Goal: Task Accomplishment & Management: Manage account settings

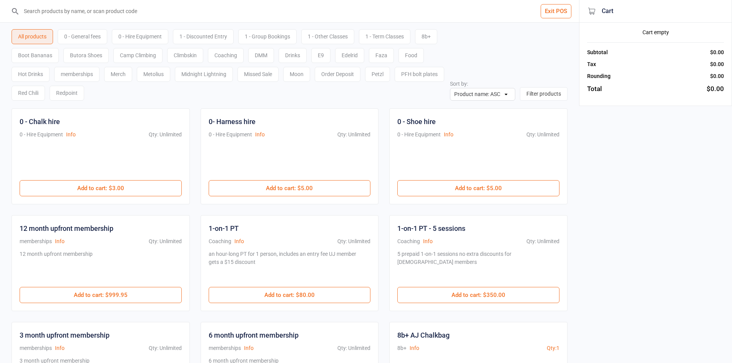
click at [79, 9] on input "search" at bounding box center [294, 11] width 549 height 22
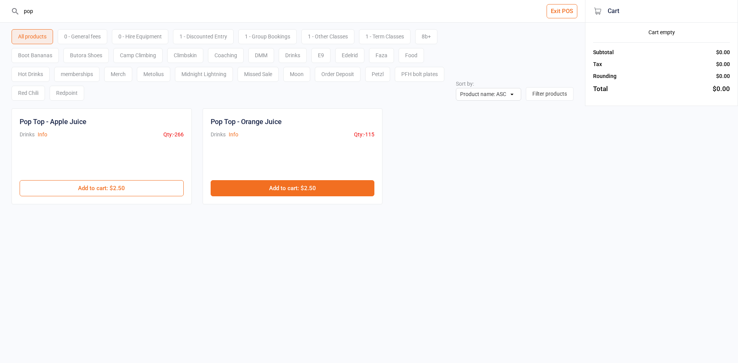
type input "pop"
click at [286, 193] on button "Add to cart : $2.50" at bounding box center [293, 188] width 164 height 16
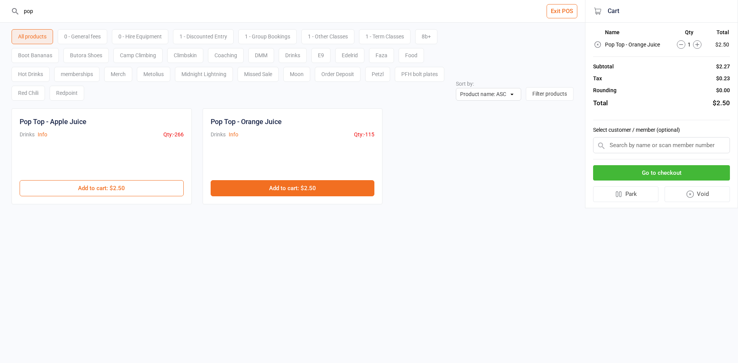
click at [287, 193] on button "Add to cart : $2.50" at bounding box center [293, 188] width 164 height 16
click at [626, 173] on button "Go to checkout" at bounding box center [661, 173] width 137 height 16
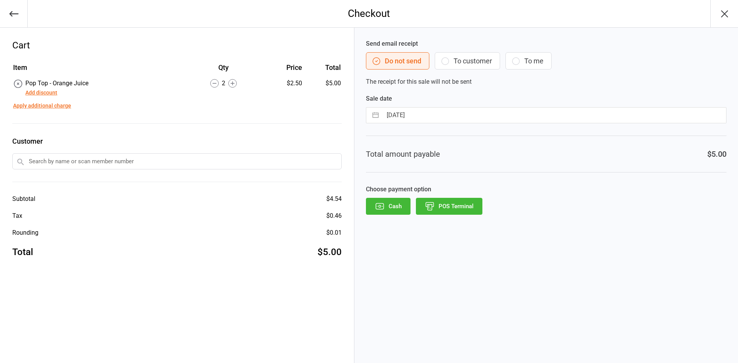
click at [396, 204] on button "Cash" at bounding box center [388, 206] width 45 height 17
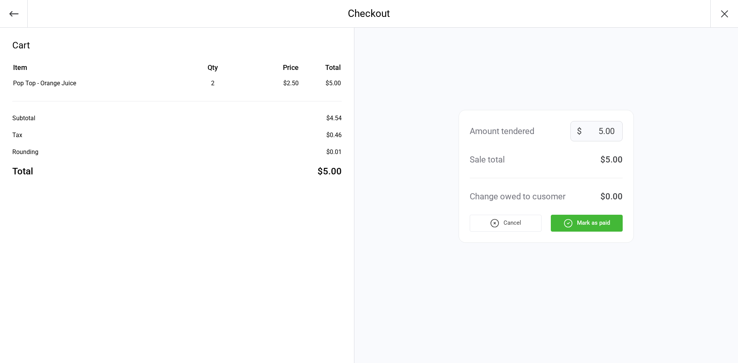
click at [565, 225] on icon "button" at bounding box center [569, 223] width 8 height 8
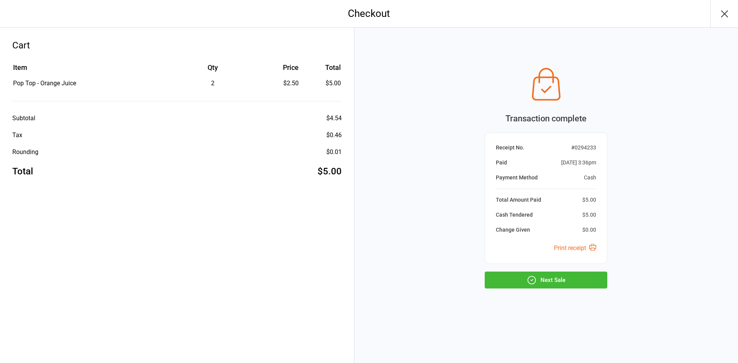
click at [557, 276] on button "Next Sale" at bounding box center [546, 280] width 123 height 17
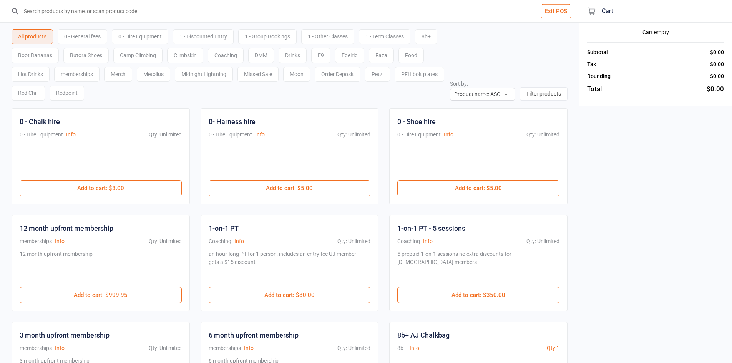
click at [93, 9] on input "search" at bounding box center [294, 11] width 549 height 22
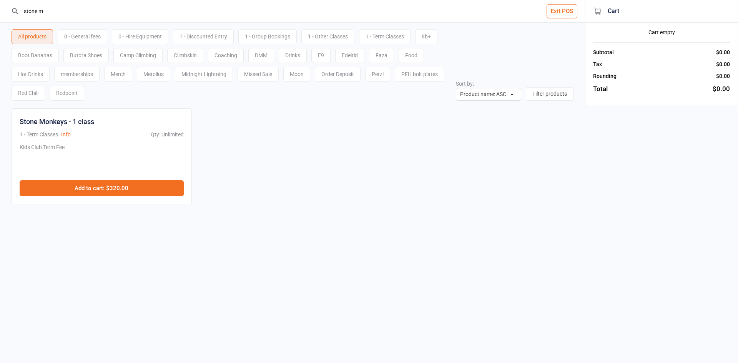
type input "stone m"
click at [147, 184] on button "Add to cart : $320.00" at bounding box center [102, 188] width 164 height 16
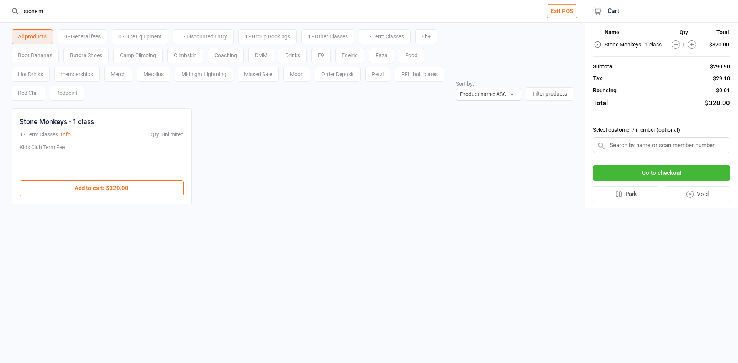
click at [666, 147] on input "text" at bounding box center [661, 145] width 137 height 16
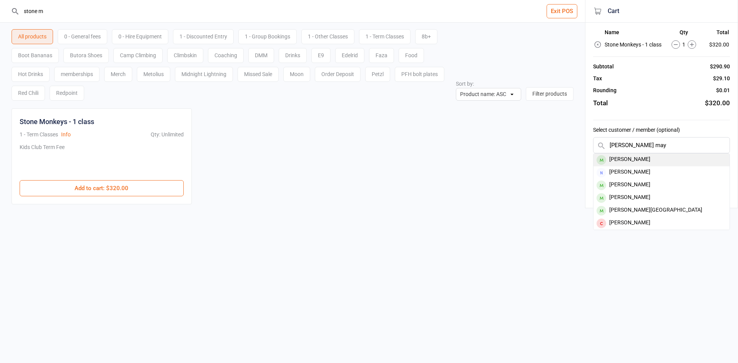
type input "florance may"
click at [678, 155] on div "[PERSON_NAME]" at bounding box center [662, 160] width 136 height 13
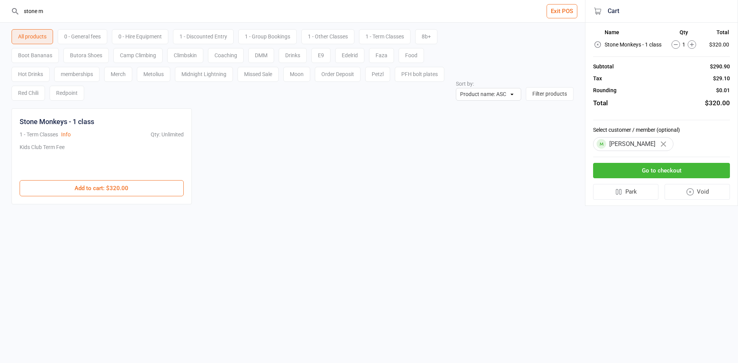
click at [674, 170] on button "Go to checkout" at bounding box center [661, 171] width 137 height 16
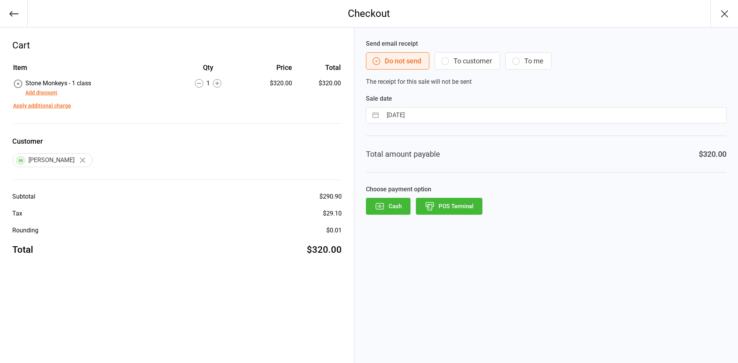
click at [464, 64] on button "To customer" at bounding box center [467, 60] width 65 height 17
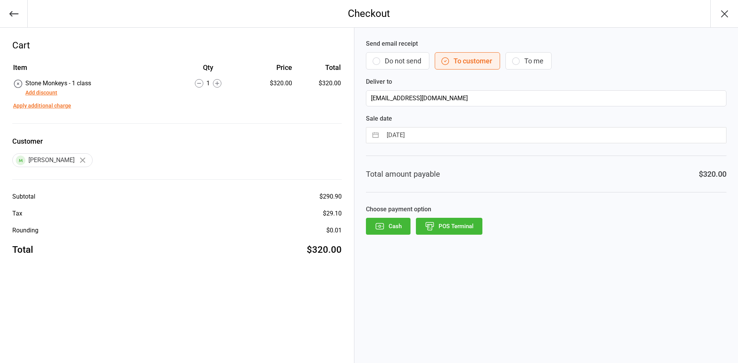
click at [431, 224] on icon "button" at bounding box center [430, 226] width 10 height 10
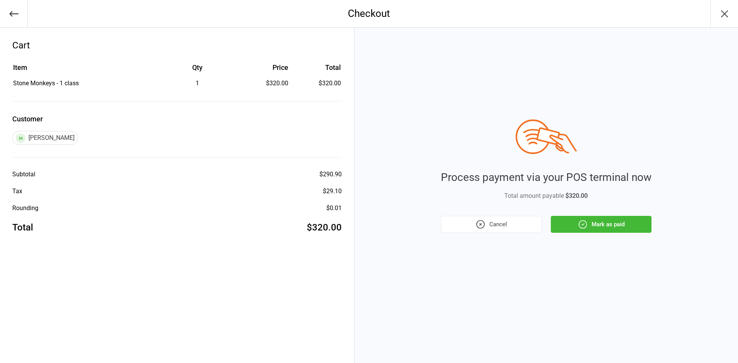
click at [590, 222] on button "Mark as paid" at bounding box center [601, 224] width 101 height 17
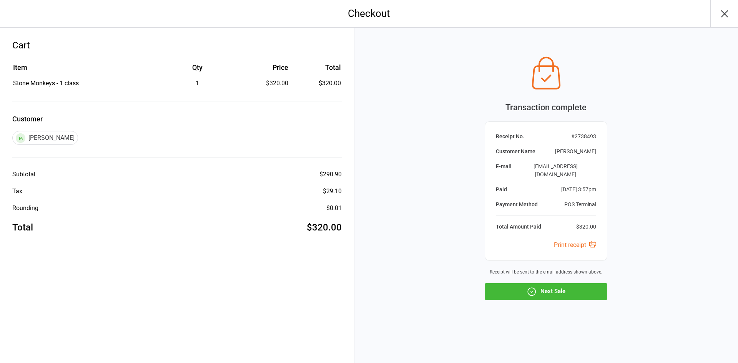
click at [583, 288] on button "Next Sale" at bounding box center [546, 291] width 123 height 17
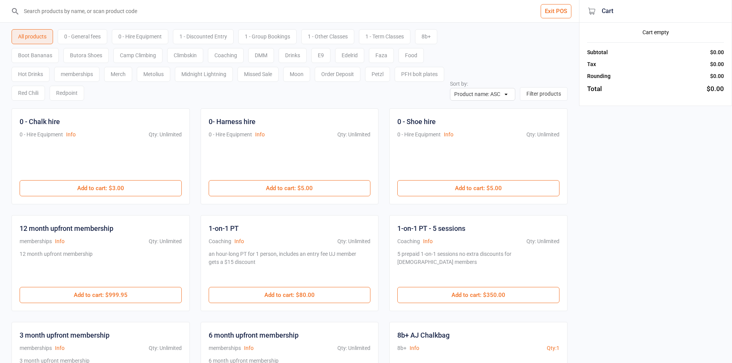
click at [95, 13] on input "search" at bounding box center [294, 11] width 549 height 22
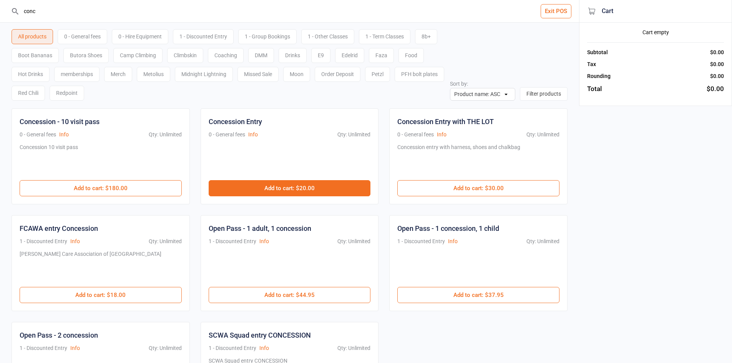
type input "conc"
click at [289, 195] on button "Add to cart : $20.00" at bounding box center [290, 188] width 162 height 16
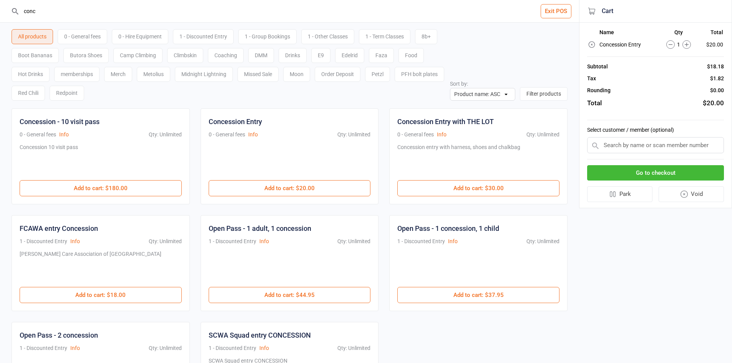
click at [122, 36] on div "0 - Hire Equipment" at bounding box center [140, 36] width 57 height 15
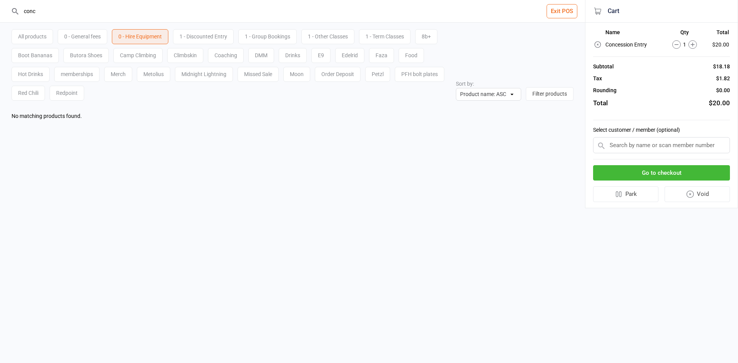
click at [0, 17] on header "conc Exit POS" at bounding box center [292, 11] width 585 height 23
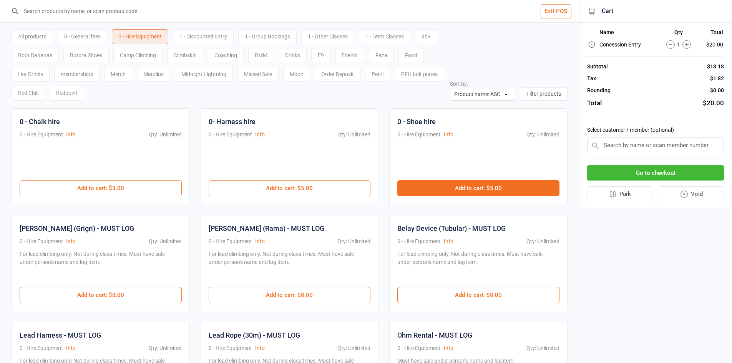
click at [427, 193] on button "Add to cart : $5.00" at bounding box center [478, 188] width 162 height 16
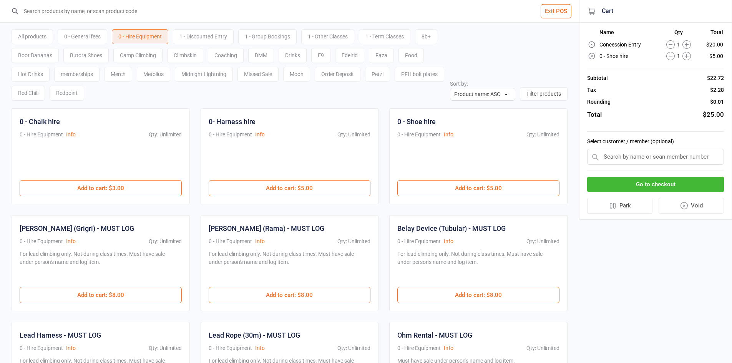
click at [637, 185] on button "Go to checkout" at bounding box center [655, 185] width 137 height 16
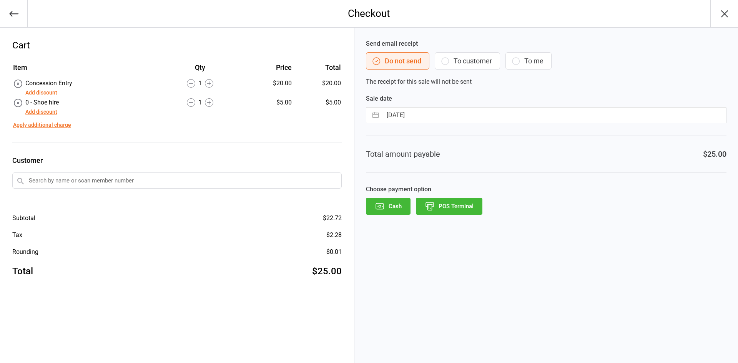
click at [472, 207] on button "POS Terminal" at bounding box center [449, 206] width 67 height 17
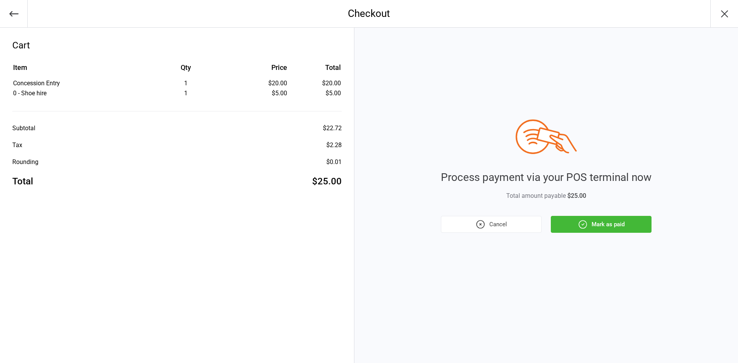
click at [588, 229] on button "Mark as paid" at bounding box center [601, 224] width 101 height 17
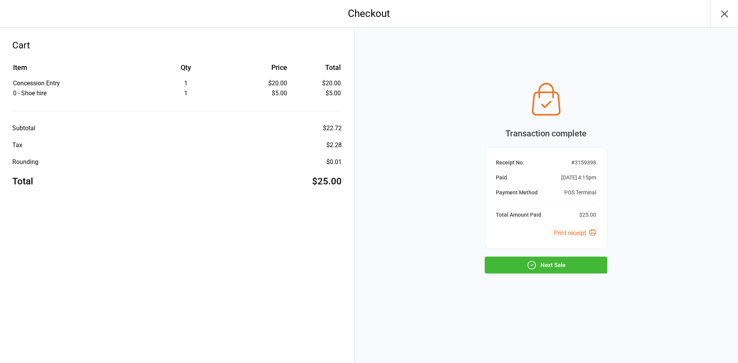
click at [580, 266] on button "Next Sale" at bounding box center [546, 265] width 123 height 17
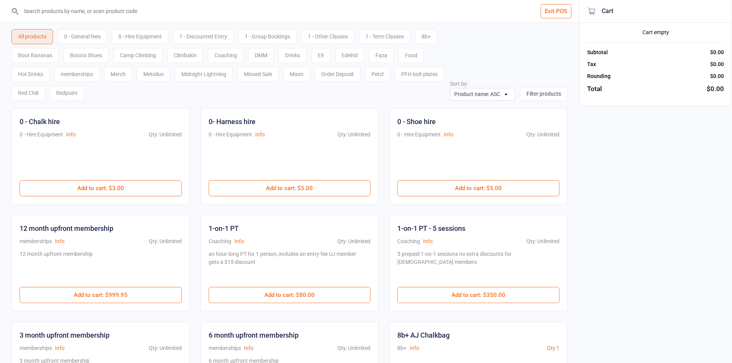
click at [94, 33] on div "0 - General fees" at bounding box center [83, 36] width 50 height 15
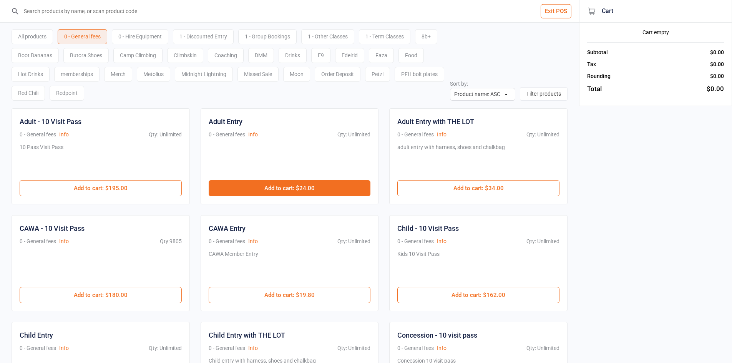
click at [328, 188] on button "Add to cart : $24.00" at bounding box center [290, 188] width 162 height 16
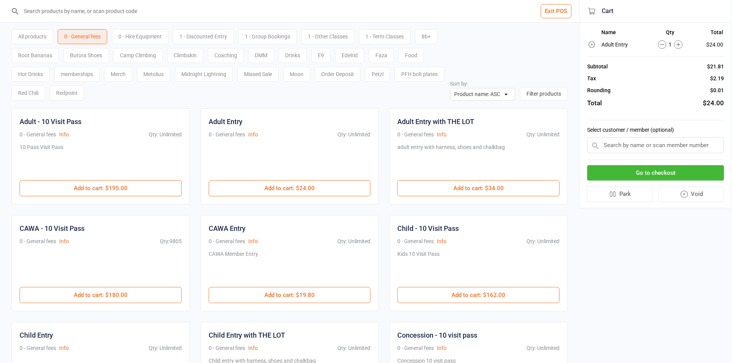
click at [687, 173] on button "Go to checkout" at bounding box center [655, 173] width 137 height 16
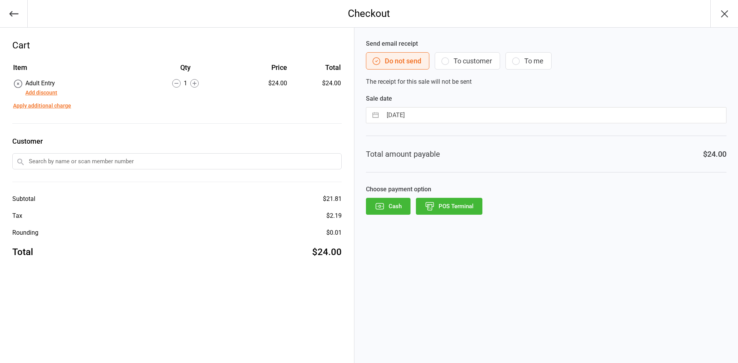
click at [451, 208] on button "POS Terminal" at bounding box center [449, 206] width 67 height 17
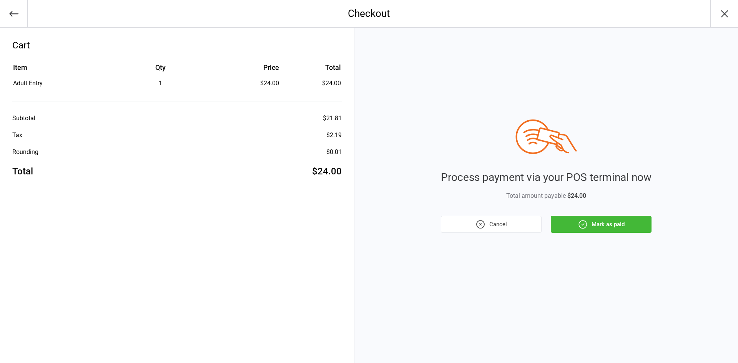
click at [613, 231] on button "Mark as paid" at bounding box center [601, 224] width 101 height 17
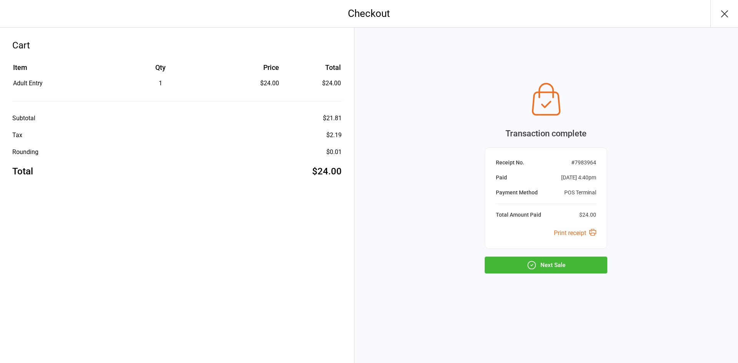
click at [597, 268] on button "Next Sale" at bounding box center [546, 265] width 123 height 17
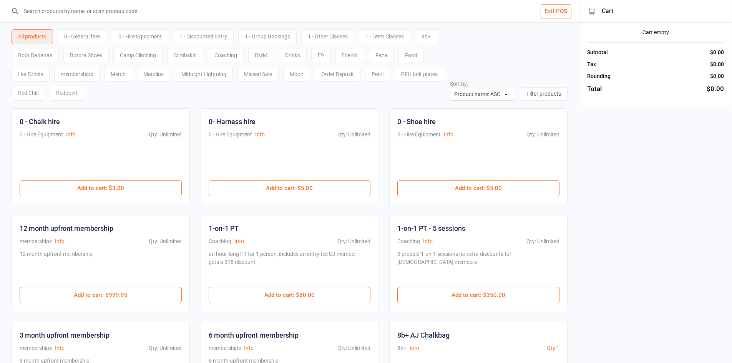
click at [87, 37] on div "0 - General fees" at bounding box center [83, 36] width 50 height 15
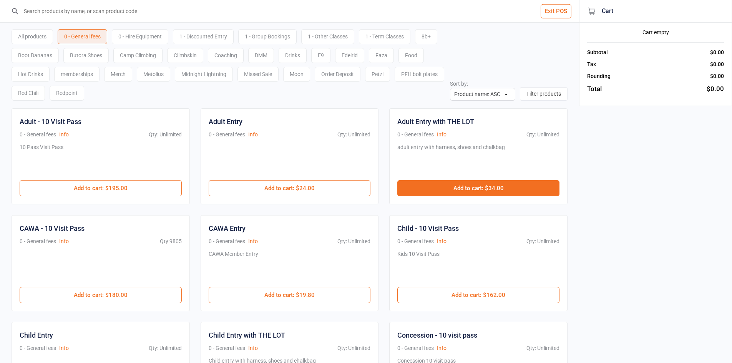
click at [506, 190] on button "Add to cart : $34.00" at bounding box center [478, 188] width 162 height 16
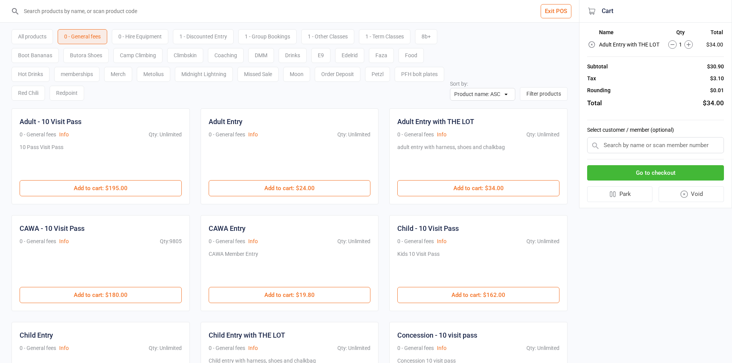
click at [667, 171] on button "Go to checkout" at bounding box center [655, 173] width 137 height 16
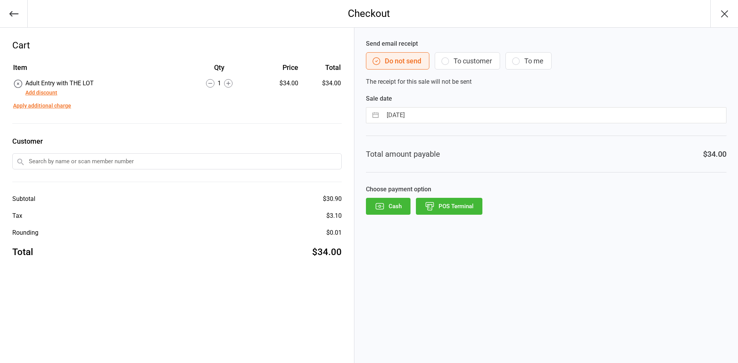
click at [461, 209] on button "POS Terminal" at bounding box center [449, 206] width 67 height 17
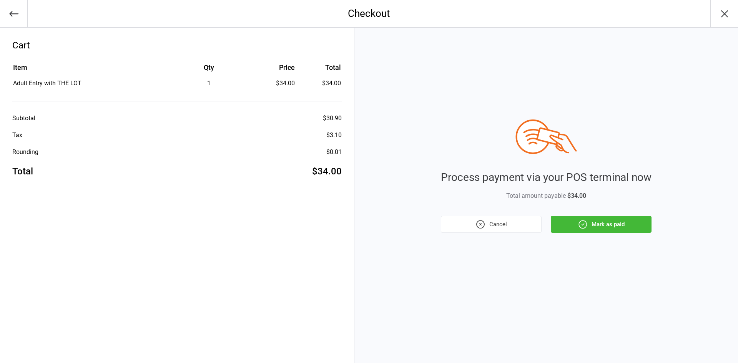
click at [599, 226] on button "Mark as paid" at bounding box center [601, 224] width 101 height 17
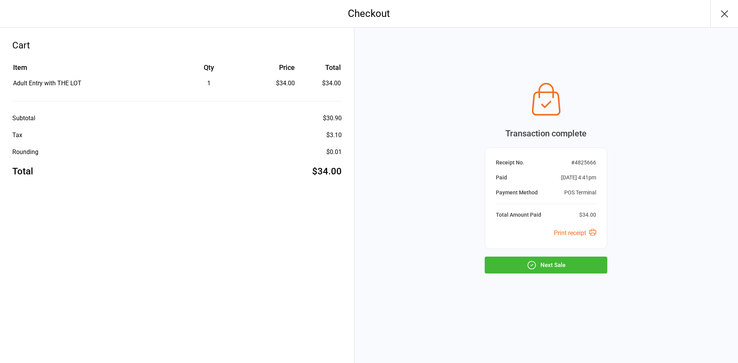
click at [583, 264] on button "Next Sale" at bounding box center [546, 265] width 123 height 17
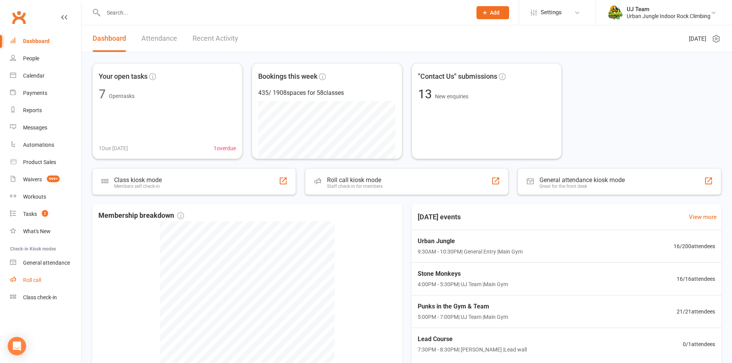
click at [44, 285] on link "Roll call" at bounding box center [45, 280] width 71 height 17
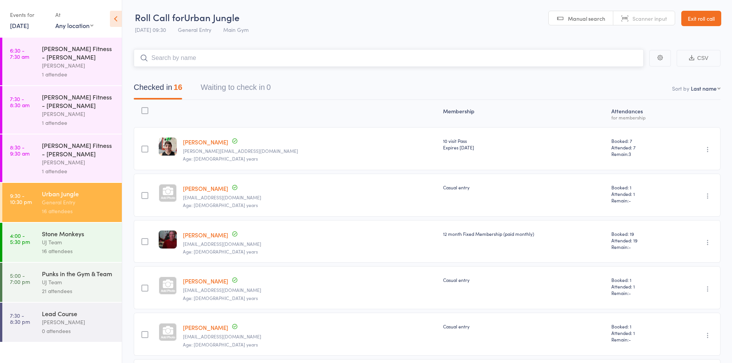
click at [236, 62] on input "search" at bounding box center [389, 58] width 510 height 18
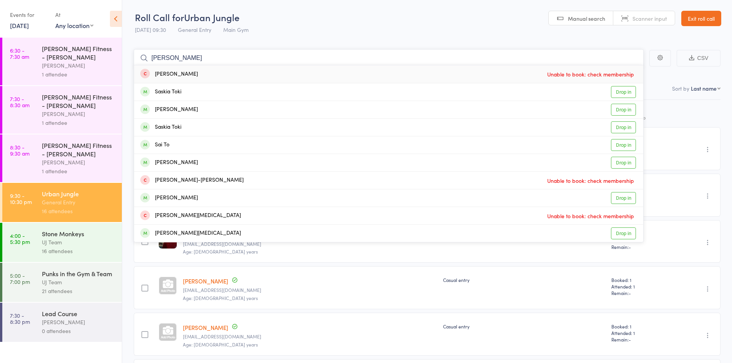
drag, startPoint x: 180, startPoint y: 61, endPoint x: 148, endPoint y: 62, distance: 32.3
click at [148, 62] on form "saikovski Ema Saikovski Unable to book: check membership Saskia Toki Drop in Sa…" at bounding box center [389, 58] width 510 height 18
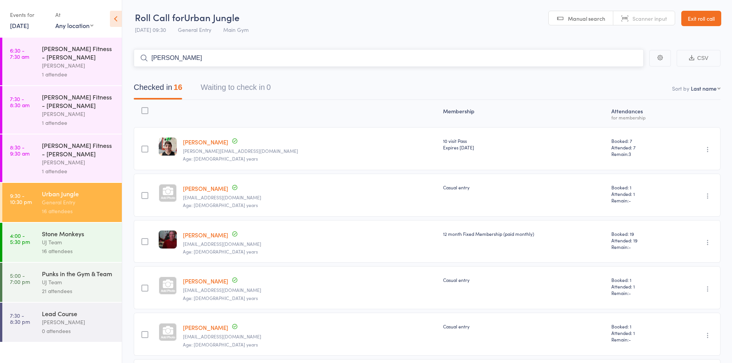
type input "[PERSON_NAME]"
click at [70, 239] on div "UJ Team" at bounding box center [78, 242] width 73 height 9
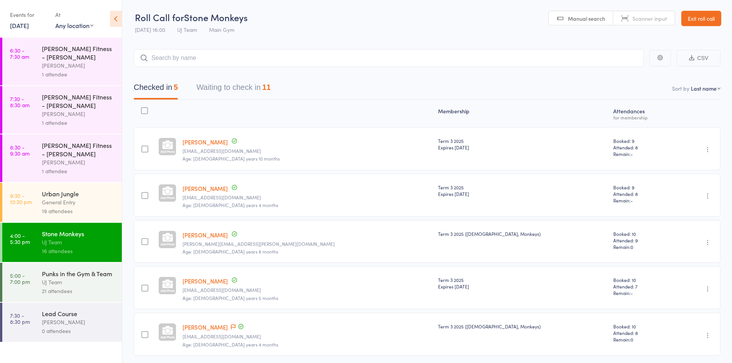
scroll to position [27, 0]
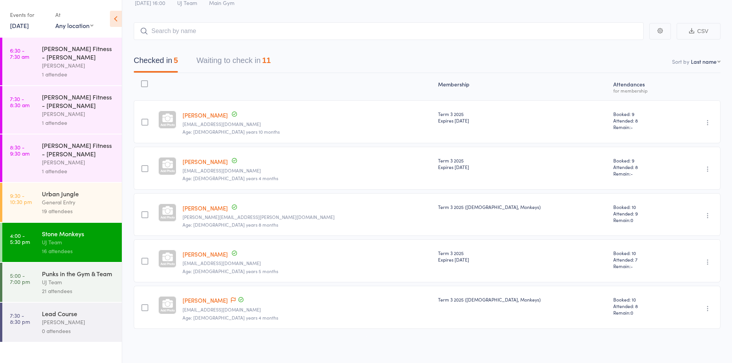
click at [212, 255] on link "Florence May" at bounding box center [205, 254] width 45 height 8
click at [65, 197] on div "Urban Jungle" at bounding box center [78, 194] width 73 height 8
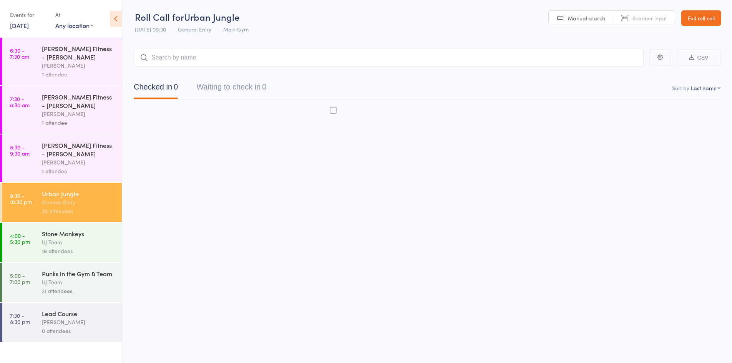
scroll to position [0, 0]
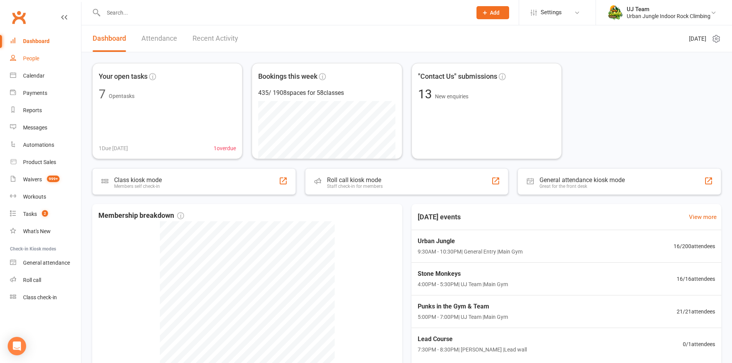
click at [35, 64] on link "People" at bounding box center [45, 58] width 71 height 17
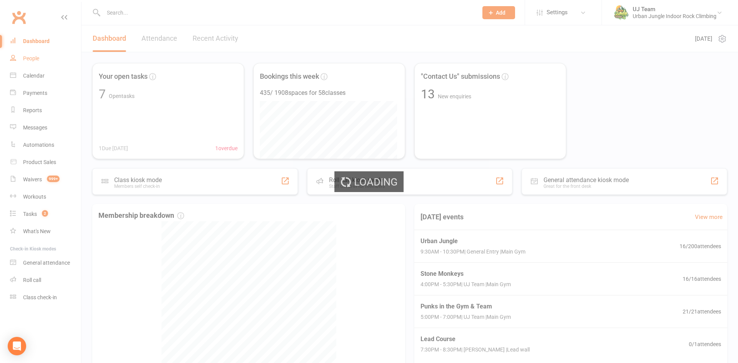
select select "100"
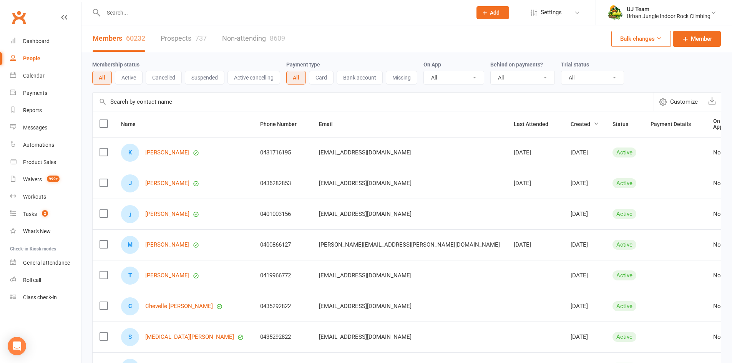
click at [153, 14] on input "text" at bounding box center [284, 12] width 366 height 11
paste input "saikovski"
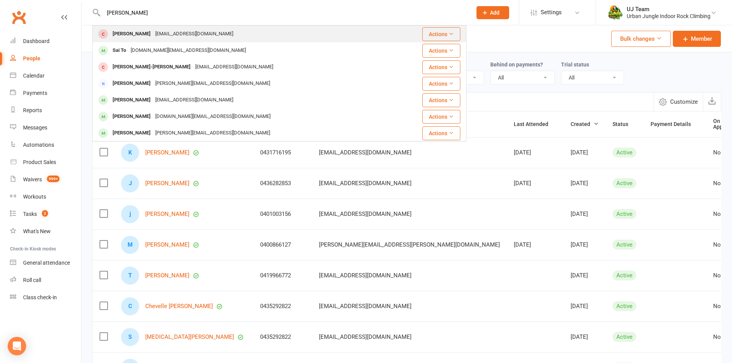
type input "saikovski"
click at [422, 33] on button "Actions" at bounding box center [441, 34] width 38 height 14
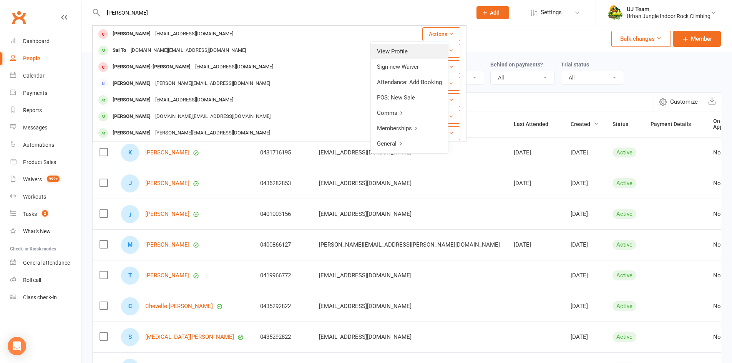
click at [411, 49] on link "View Profile" at bounding box center [409, 51] width 77 height 15
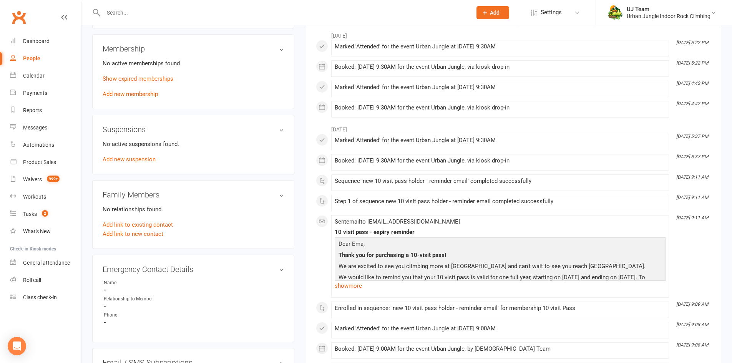
scroll to position [308, 0]
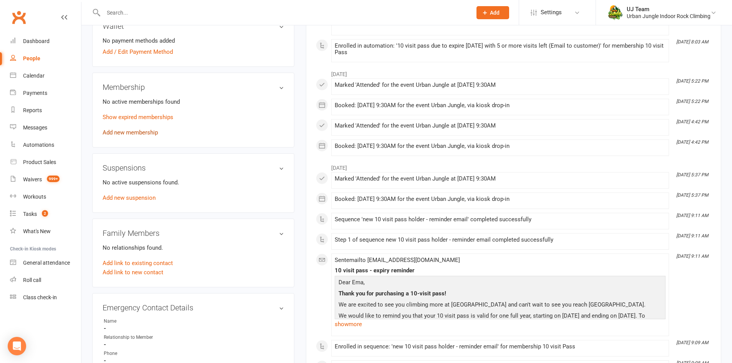
click at [141, 134] on link "Add new membership" at bounding box center [130, 132] width 55 height 7
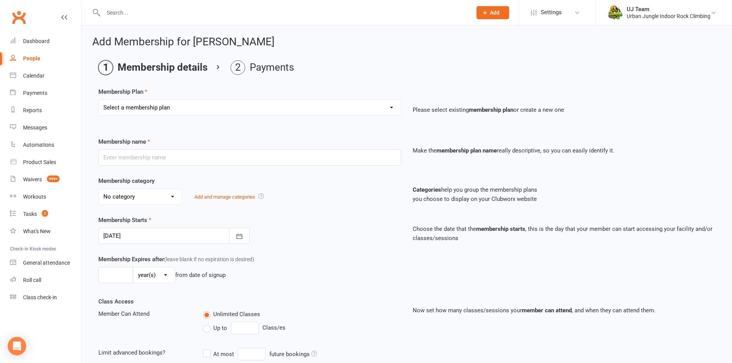
click at [210, 108] on select "Select a membership plan Create new Membership Plan 10 visit Pass 10 visit Pass…" at bounding box center [250, 107] width 302 height 15
click at [150, 40] on h2 "Add Membership for Ema Saikovski" at bounding box center [406, 42] width 629 height 12
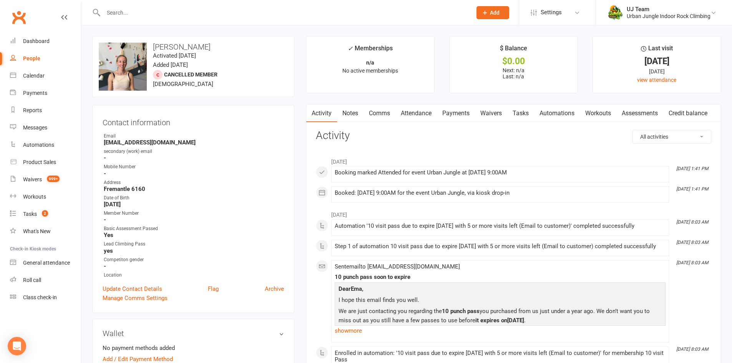
click at [355, 115] on link "Notes" at bounding box center [350, 114] width 27 height 18
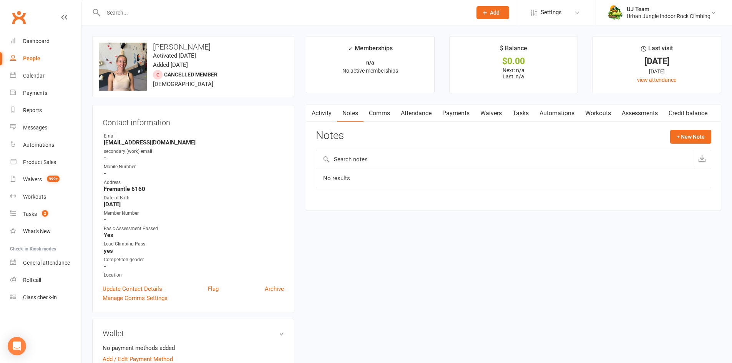
click at [326, 115] on link "Activity" at bounding box center [321, 114] width 31 height 18
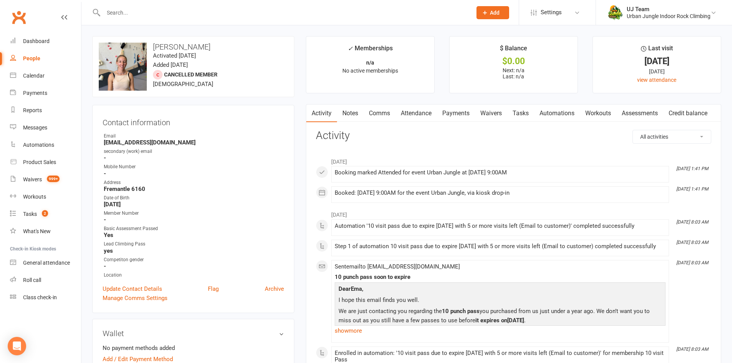
click at [457, 111] on link "Payments" at bounding box center [456, 114] width 38 height 18
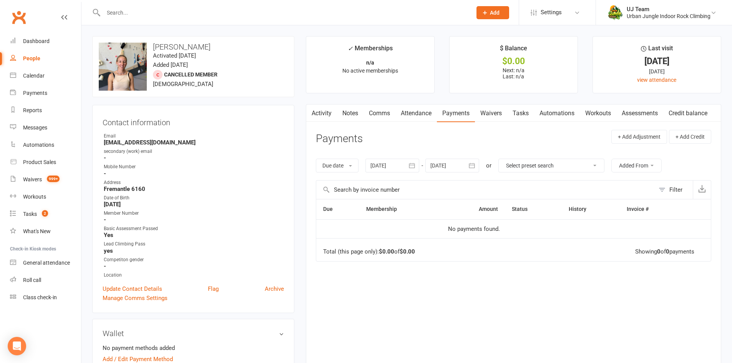
click at [334, 115] on link "Activity" at bounding box center [321, 114] width 31 height 18
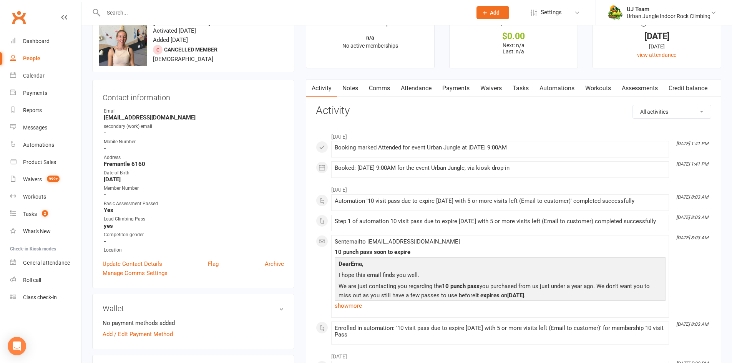
scroll to position [38, 0]
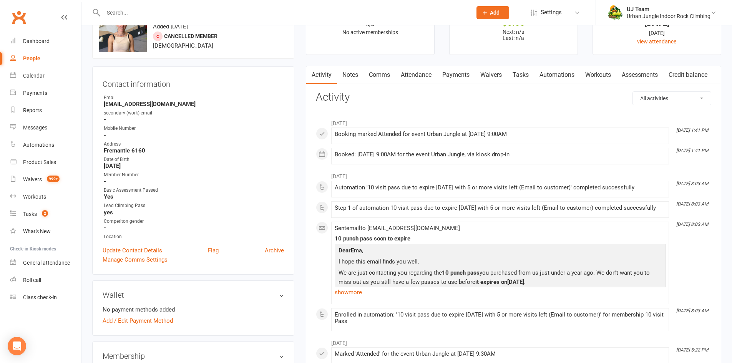
click at [325, 73] on link "Activity" at bounding box center [321, 75] width 31 height 18
click at [352, 72] on link "Notes" at bounding box center [350, 75] width 27 height 18
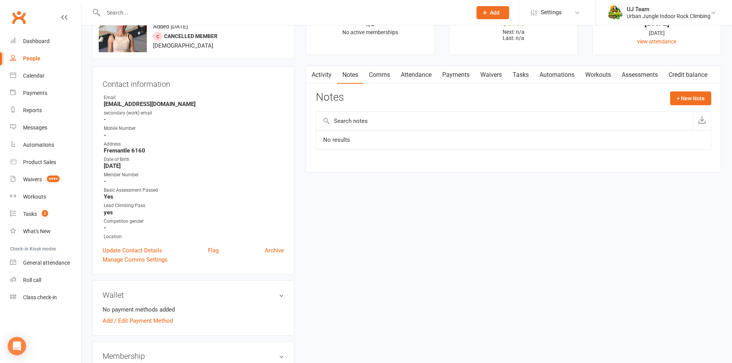
click at [330, 72] on link "Activity" at bounding box center [321, 75] width 31 height 18
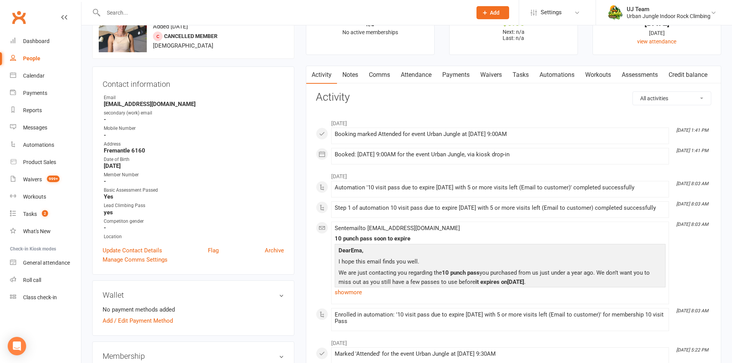
click at [346, 75] on link "Notes" at bounding box center [350, 75] width 27 height 18
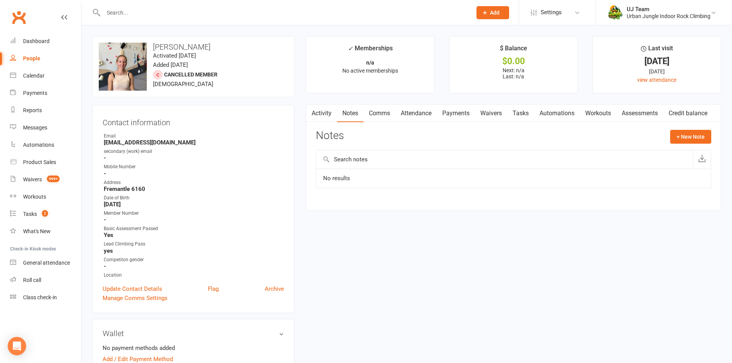
click at [318, 111] on link "Activity" at bounding box center [321, 114] width 31 height 18
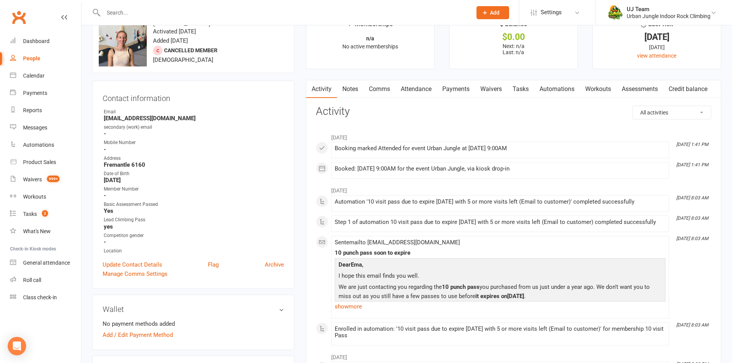
scroll to position [115, 0]
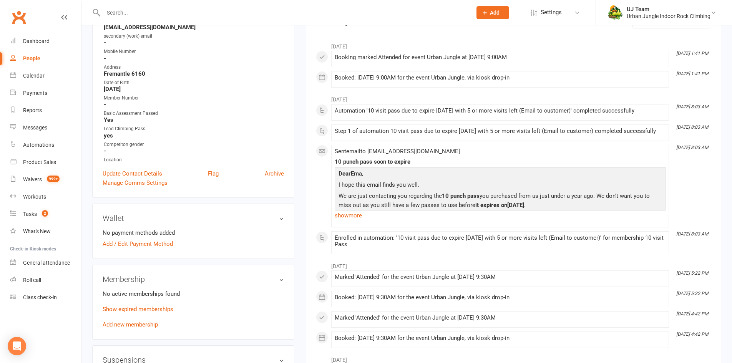
click at [135, 315] on div "No active memberships found Show expired memberships Add new membership" at bounding box center [193, 309] width 181 height 40
click at [135, 311] on link "Show expired memberships" at bounding box center [138, 309] width 71 height 7
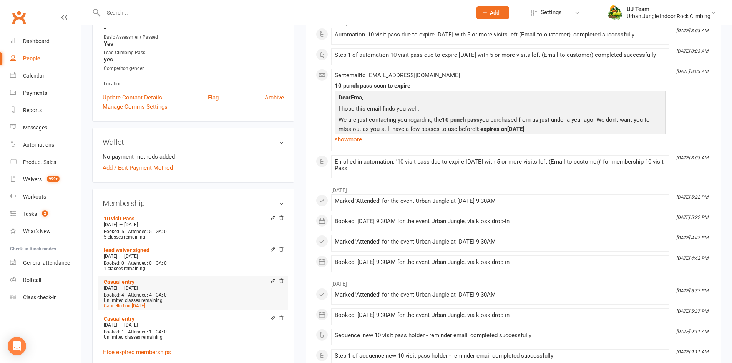
scroll to position [192, 0]
drag, startPoint x: 369, startPoint y: 75, endPoint x: 436, endPoint y: 72, distance: 67.3
click at [436, 72] on span "Sent email to Emsaikovski@live.com.au" at bounding box center [397, 74] width 125 height 7
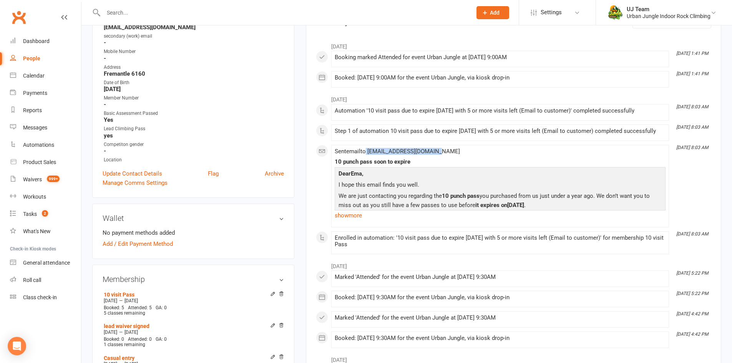
scroll to position [77, 0]
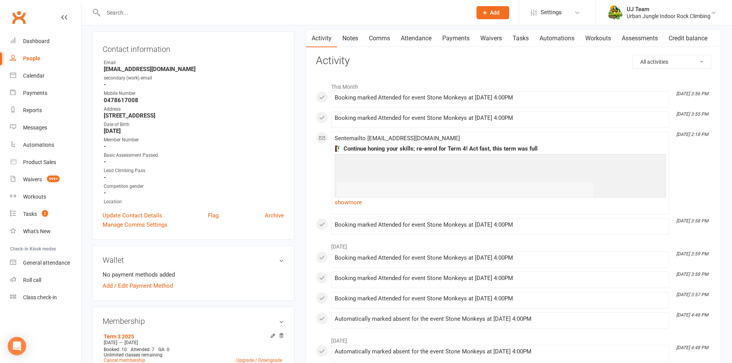
scroll to position [154, 0]
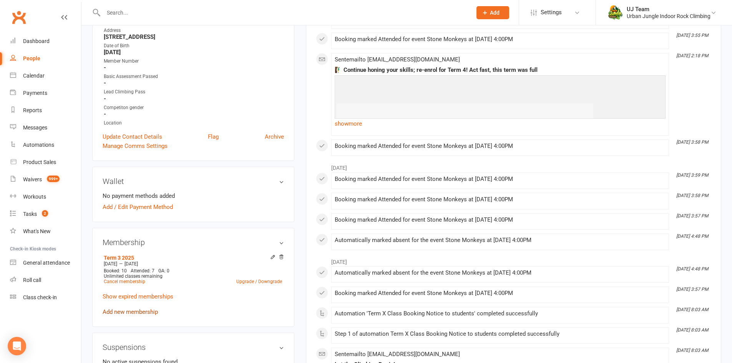
click at [128, 309] on link "Add new membership" at bounding box center [130, 312] width 55 height 7
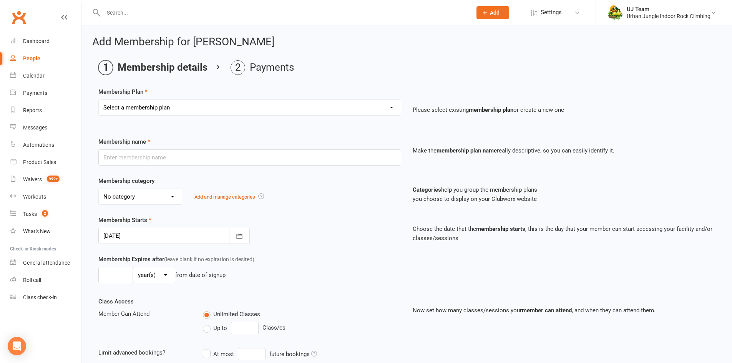
click at [238, 98] on div "Membership Plan Select a membership plan Create new Membership Plan 10 visit Pa…" at bounding box center [406, 106] width 617 height 39
click at [234, 102] on select "Select a membership plan Create new Membership Plan 10 visit Pass 10 visit Pass…" at bounding box center [250, 107] width 302 height 15
select select "12"
click at [99, 100] on select "Select a membership plan Create new Membership Plan 10 visit Pass 10 visit Pass…" at bounding box center [250, 107] width 302 height 15
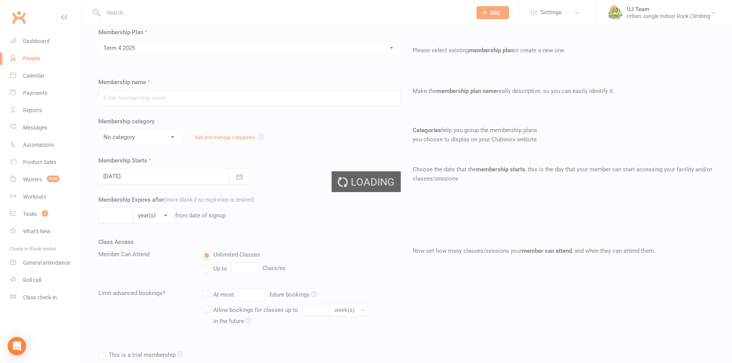
type input "Term 4 2025"
select select "7"
type input "29 Sep 2025"
type input "12"
select select "1"
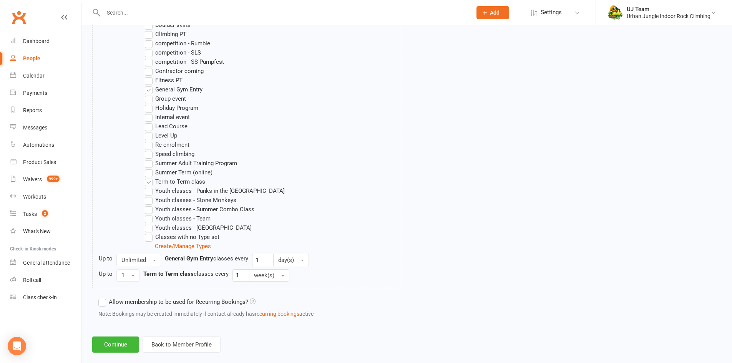
scroll to position [457, 0]
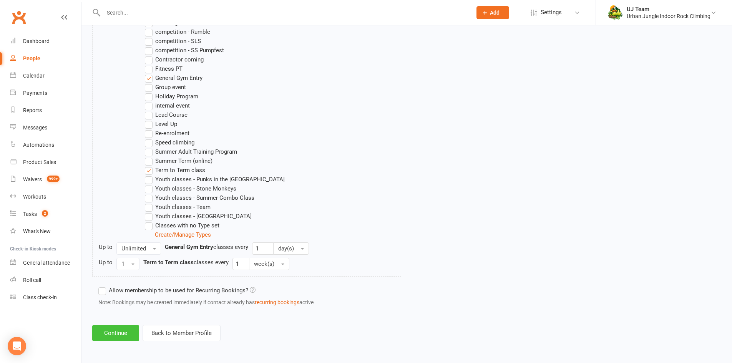
click at [114, 332] on button "Continue" at bounding box center [115, 333] width 47 height 16
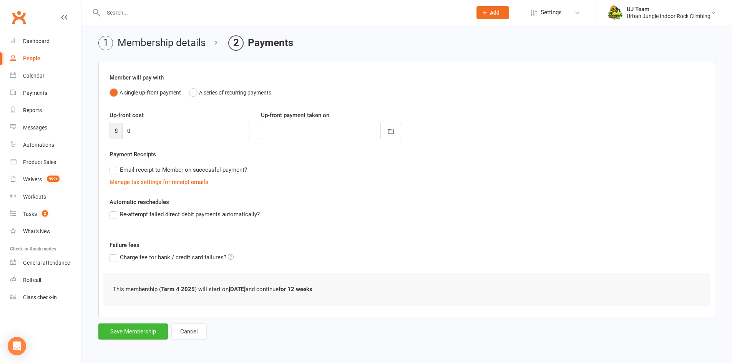
scroll to position [0, 0]
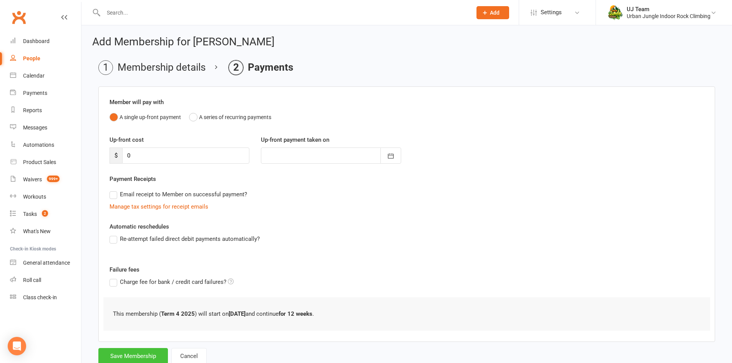
click at [122, 357] on button "Save Membership" at bounding box center [133, 356] width 70 height 16
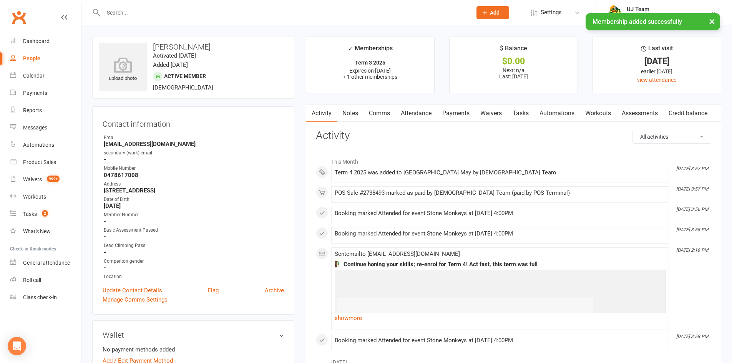
click at [411, 116] on link "Attendance" at bounding box center [417, 114] width 42 height 18
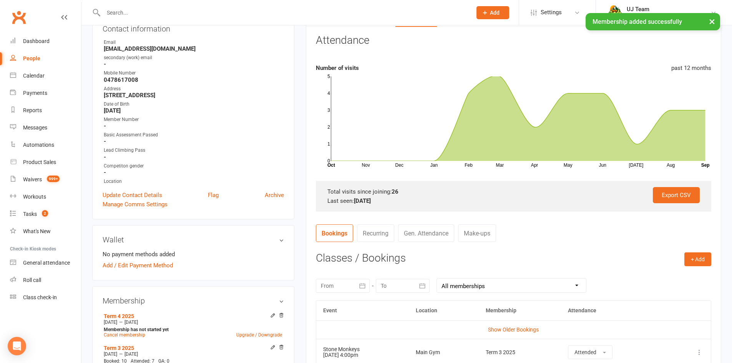
scroll to position [192, 0]
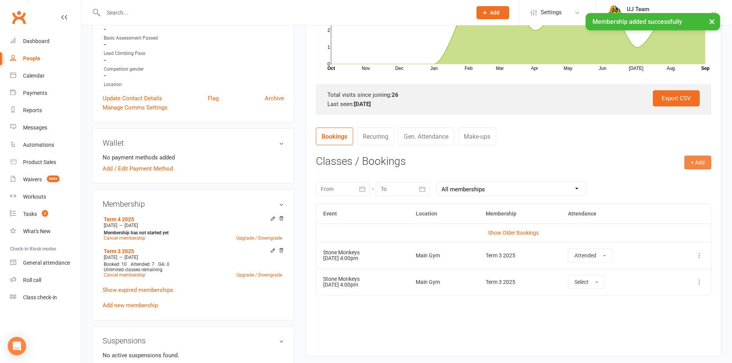
click at [701, 163] on button "+ Add" at bounding box center [698, 163] width 27 height 14
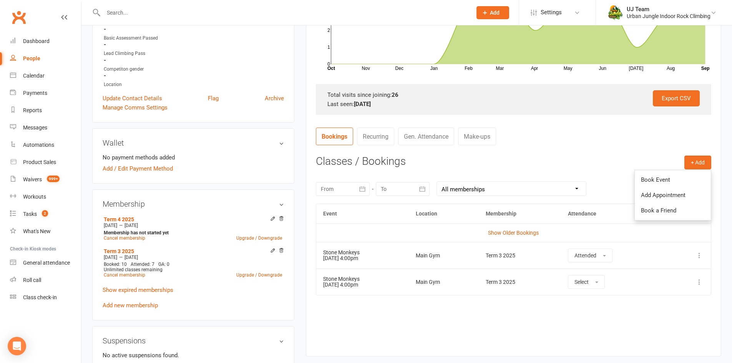
click at [658, 178] on link "Book Event" at bounding box center [673, 179] width 76 height 15
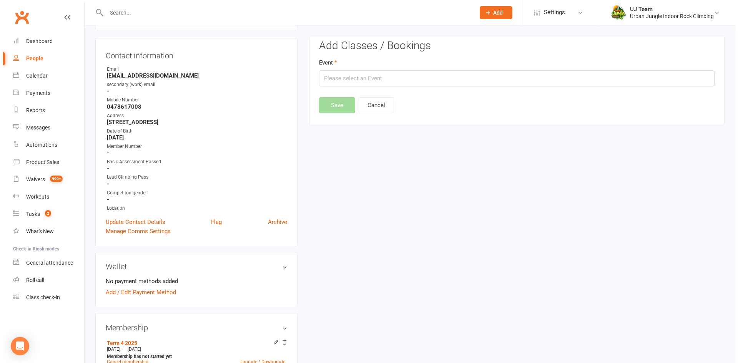
scroll to position [66, 0]
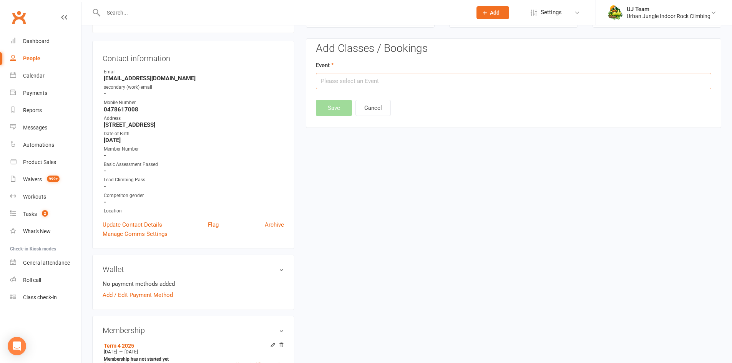
click at [369, 81] on input "text" at bounding box center [514, 81] width 396 height 16
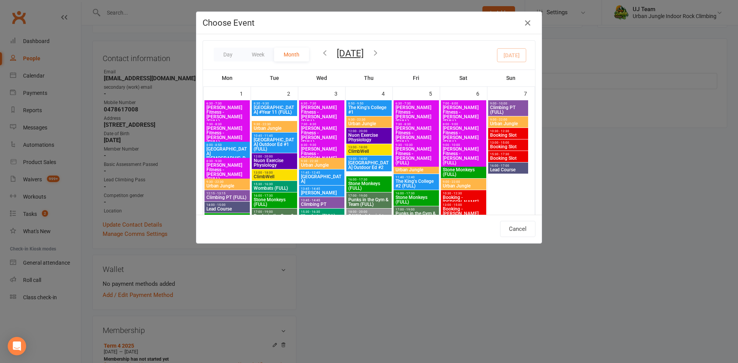
click at [347, 51] on button "[DATE]" at bounding box center [350, 53] width 27 height 11
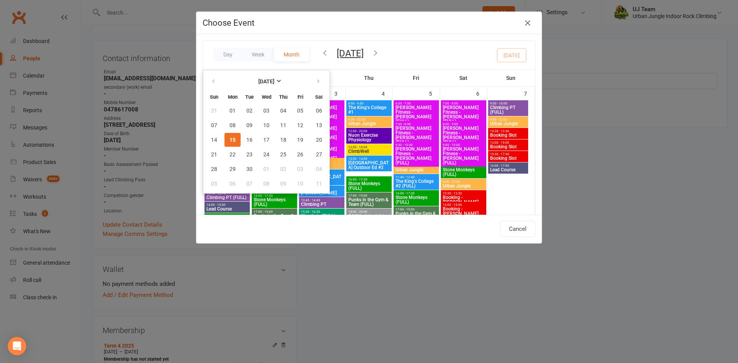
click at [380, 55] on icon "button" at bounding box center [375, 52] width 8 height 8
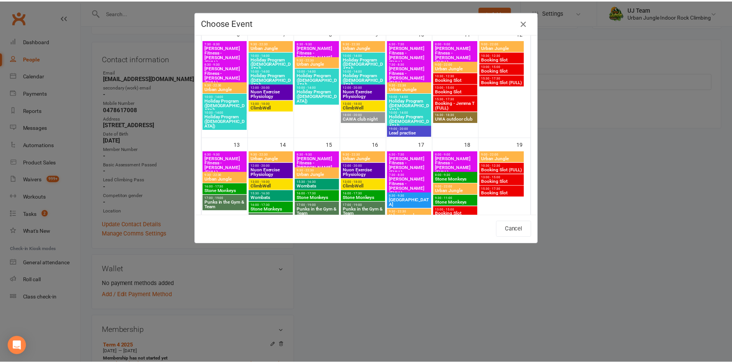
scroll to position [308, 0]
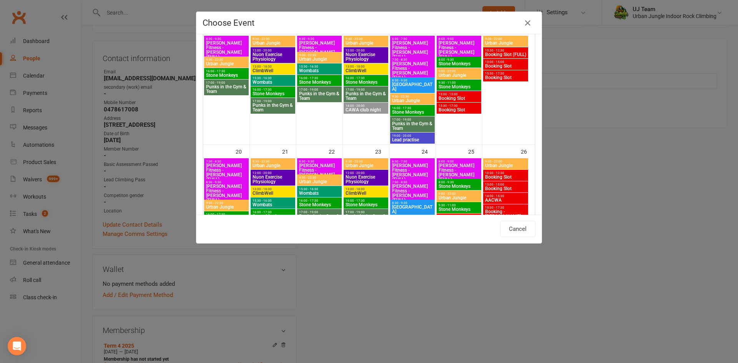
click at [234, 73] on span "Stone Monkeys" at bounding box center [227, 75] width 42 height 5
type input "Stone Monkeys - Oct 13, 2025 4:00:00 PM"
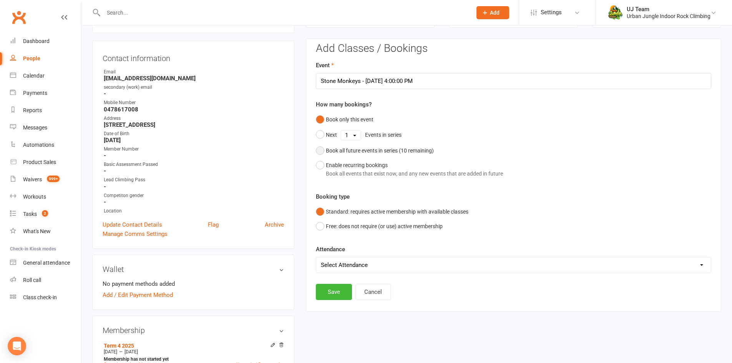
click at [342, 149] on div "Book all future events in series ( 10 remaining)" at bounding box center [380, 150] width 108 height 8
click at [326, 248] on button "Save" at bounding box center [334, 253] width 36 height 16
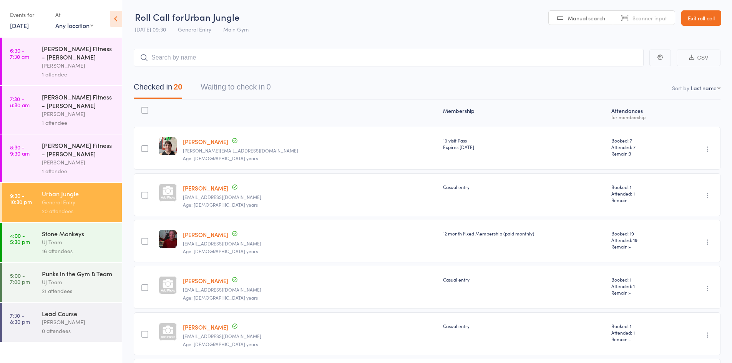
click at [709, 88] on select "First name Last name Birthday [DATE]? Behind on payments? Check in time Next pa…" at bounding box center [706, 88] width 30 height 8
select select "4"
click at [691, 84] on select "First name Last name Birthday [DATE]? Behind on payments? Check in time Next pa…" at bounding box center [706, 88] width 30 height 8
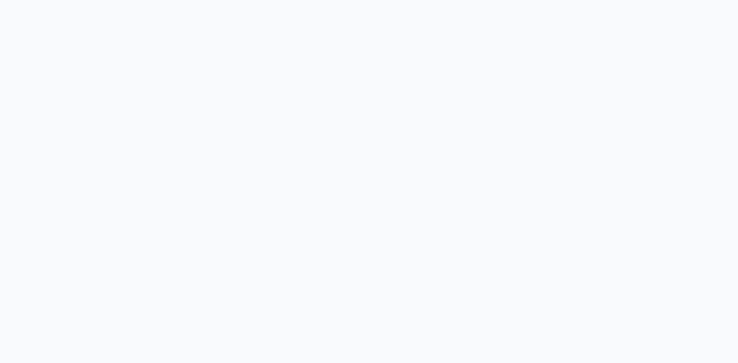
click at [188, 61] on body at bounding box center [369, 181] width 738 height 363
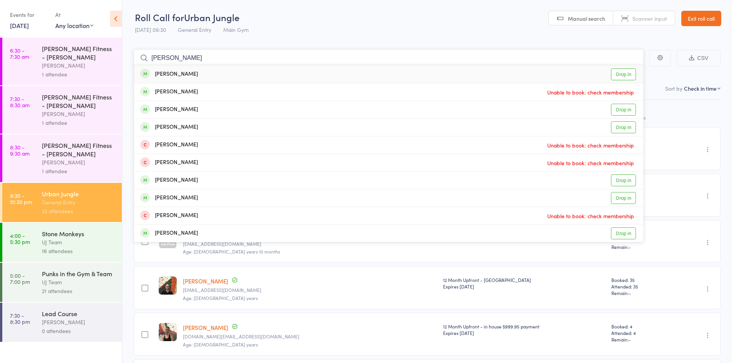
type input "[PERSON_NAME]"
click at [191, 75] on div "[PERSON_NAME] Drop in" at bounding box center [388, 74] width 509 height 18
